Goal: Find specific page/section: Find specific page/section

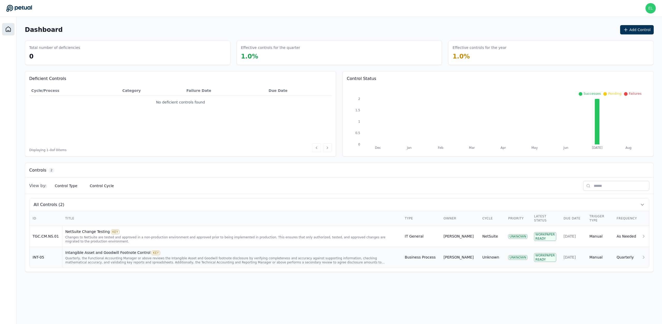
click at [149, 259] on div "Quarterly, the Functional Accounting Manager or above reviews the Intangible As…" at bounding box center [231, 260] width 333 height 8
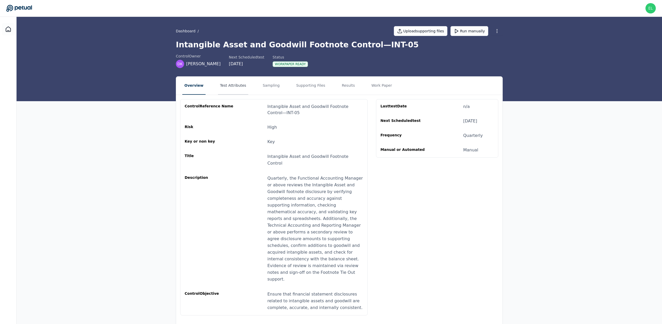
click at [239, 91] on button "Test Attributes" at bounding box center [233, 86] width 30 height 18
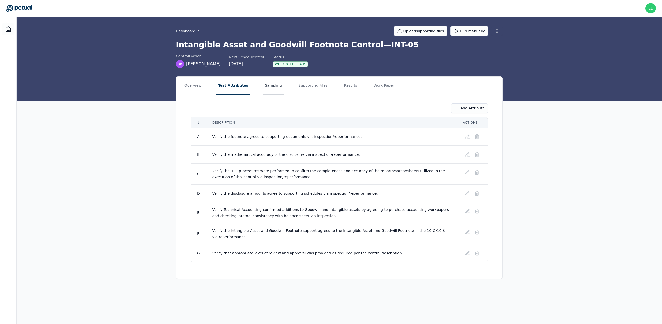
click at [263, 86] on button "Sampling" at bounding box center [273, 86] width 21 height 18
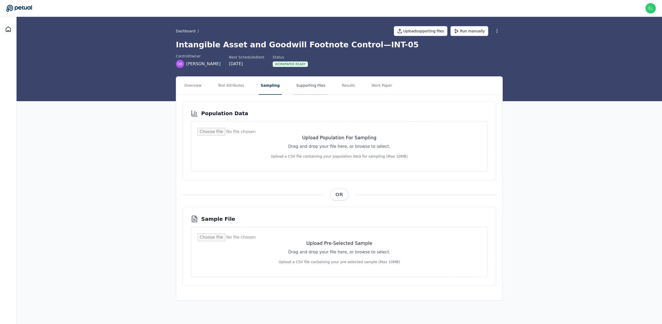
click at [311, 89] on button "Supporting Files" at bounding box center [310, 86] width 33 height 18
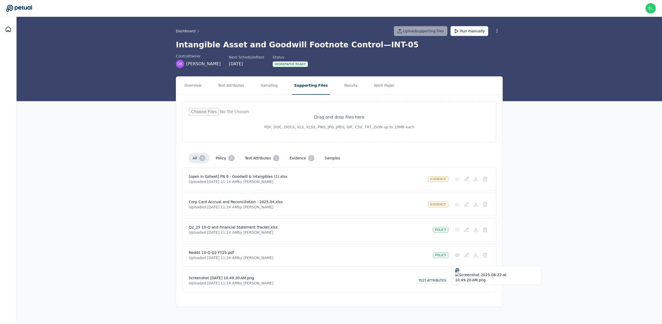
click at [458, 281] on circle at bounding box center [457, 280] width 1 height 1
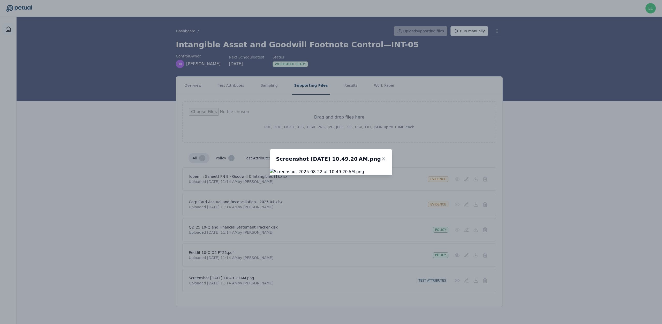
click at [385, 157] on icon at bounding box center [383, 158] width 3 height 3
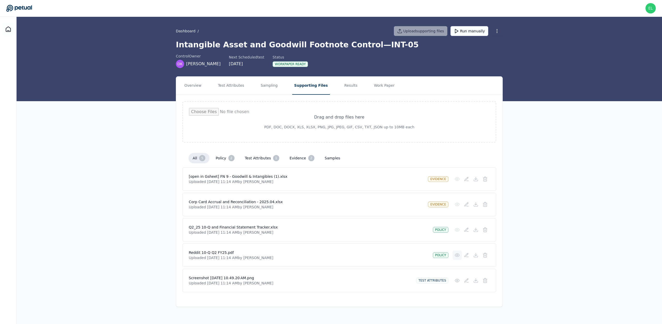
click at [457, 255] on circle at bounding box center [457, 254] width 1 height 1
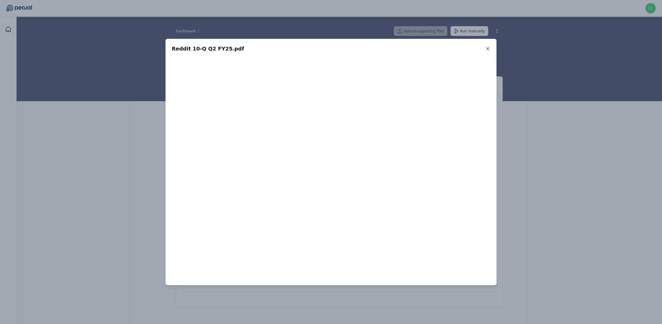
click at [488, 49] on icon at bounding box center [487, 48] width 3 height 3
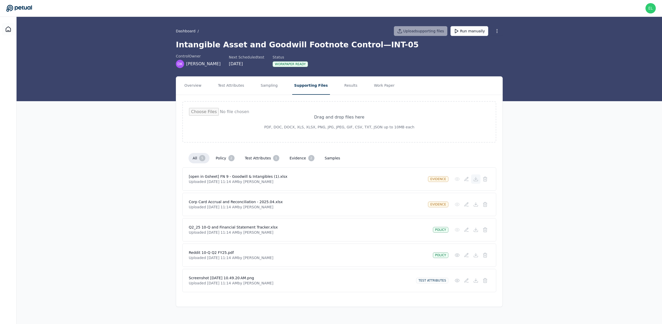
click at [477, 180] on icon at bounding box center [475, 178] width 5 height 5
click at [477, 204] on icon at bounding box center [475, 204] width 5 height 5
click at [475, 229] on icon at bounding box center [475, 229] width 5 height 5
click at [476, 258] on button at bounding box center [475, 254] width 9 height 9
click at [476, 280] on icon at bounding box center [476, 279] width 0 height 3
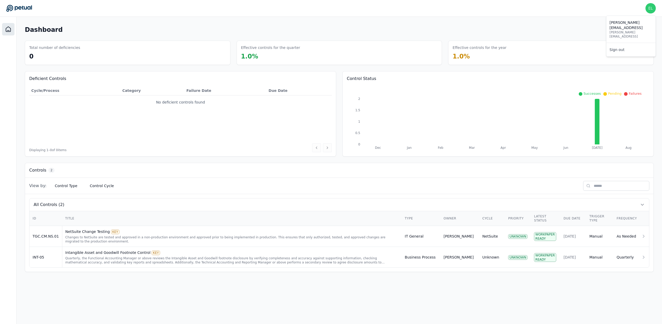
click at [648, 11] on img at bounding box center [650, 8] width 10 height 10
click at [638, 45] on link "Sign out" at bounding box center [630, 49] width 49 height 9
